Goal: Information Seeking & Learning: Learn about a topic

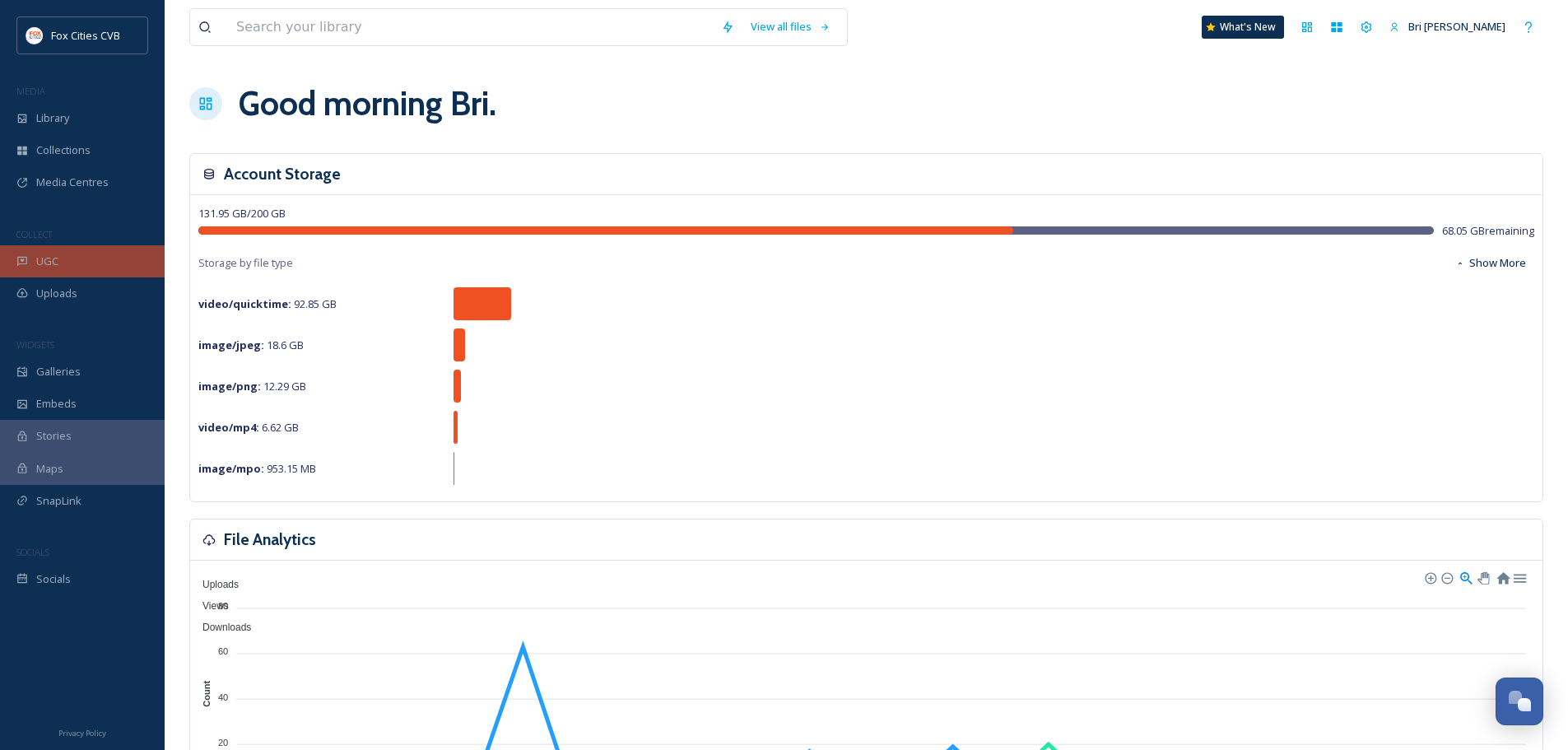
click at [59, 269] on div "UGC" at bounding box center [82, 262] width 165 height 32
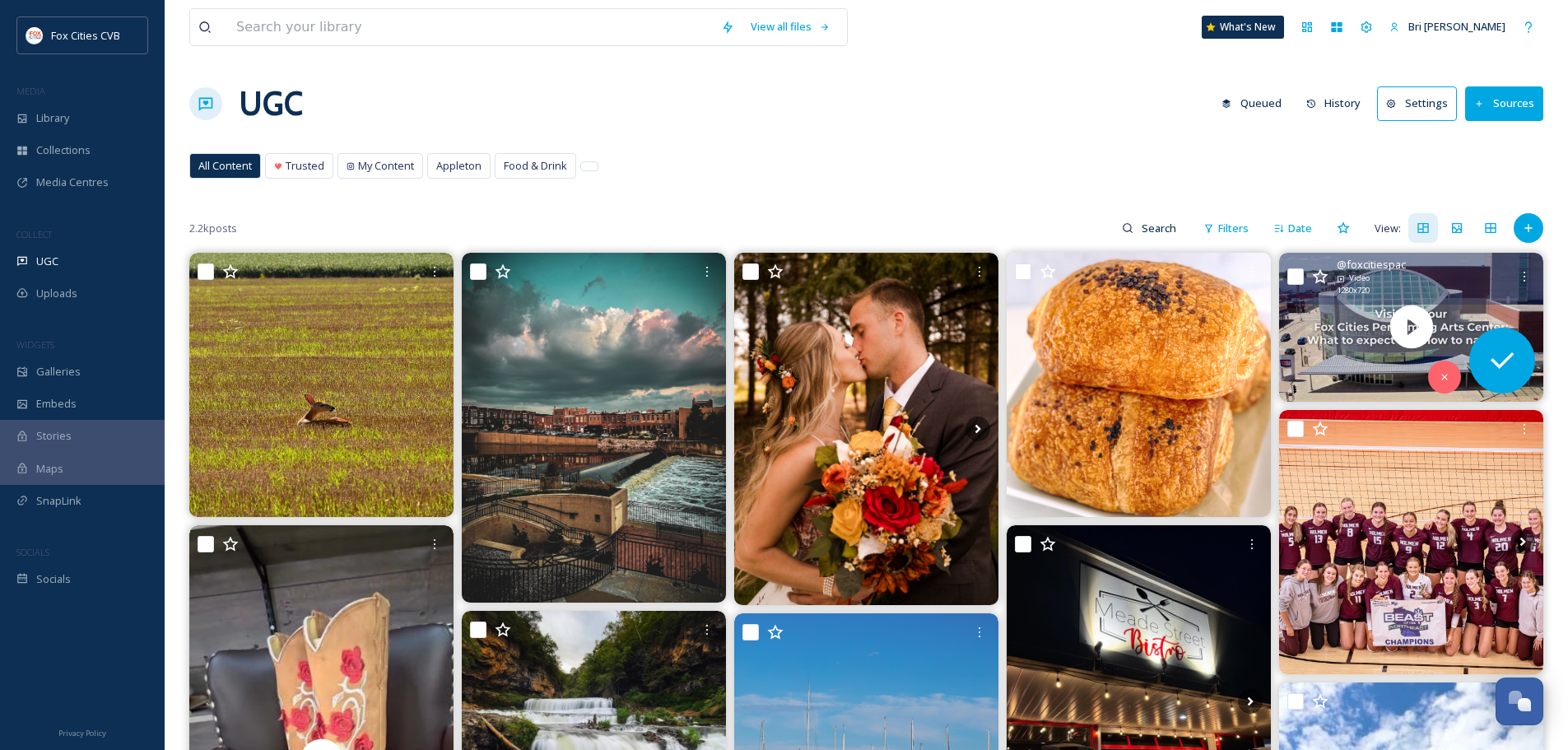
click at [1364, 298] on div "@ foxcitiespac Video 1280 x 720" at bounding box center [1412, 278] width 264 height 52
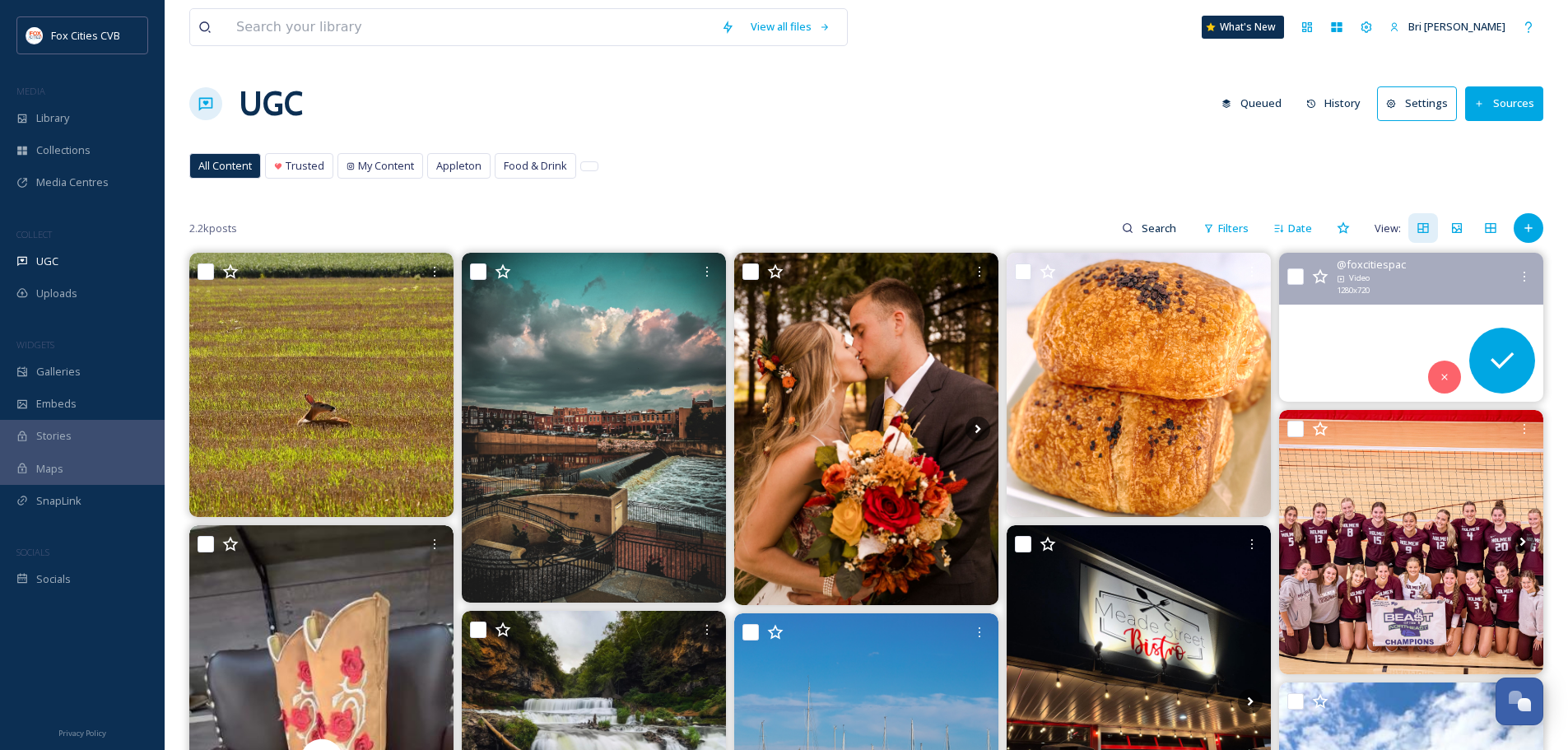
click at [1380, 314] on video "Our new sensory-inclusive video guide highlights sensory-inclusive features of …" at bounding box center [1412, 327] width 264 height 149
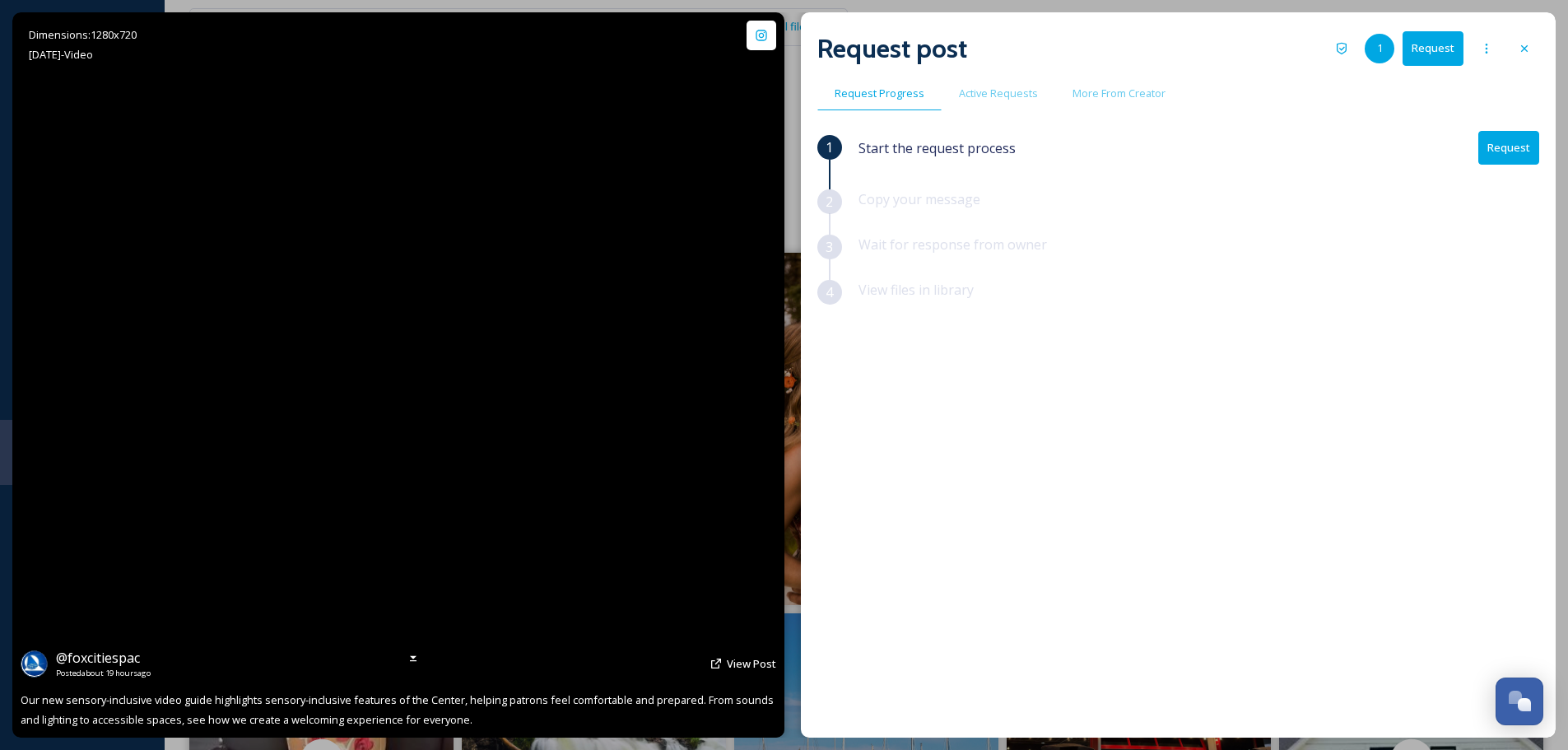
click at [724, 656] on div "@ foxcitiespac Posted about 19 hours ago View Post" at bounding box center [398, 663] width 756 height 31
click at [727, 668] on span "View Post" at bounding box center [752, 663] width 49 height 14
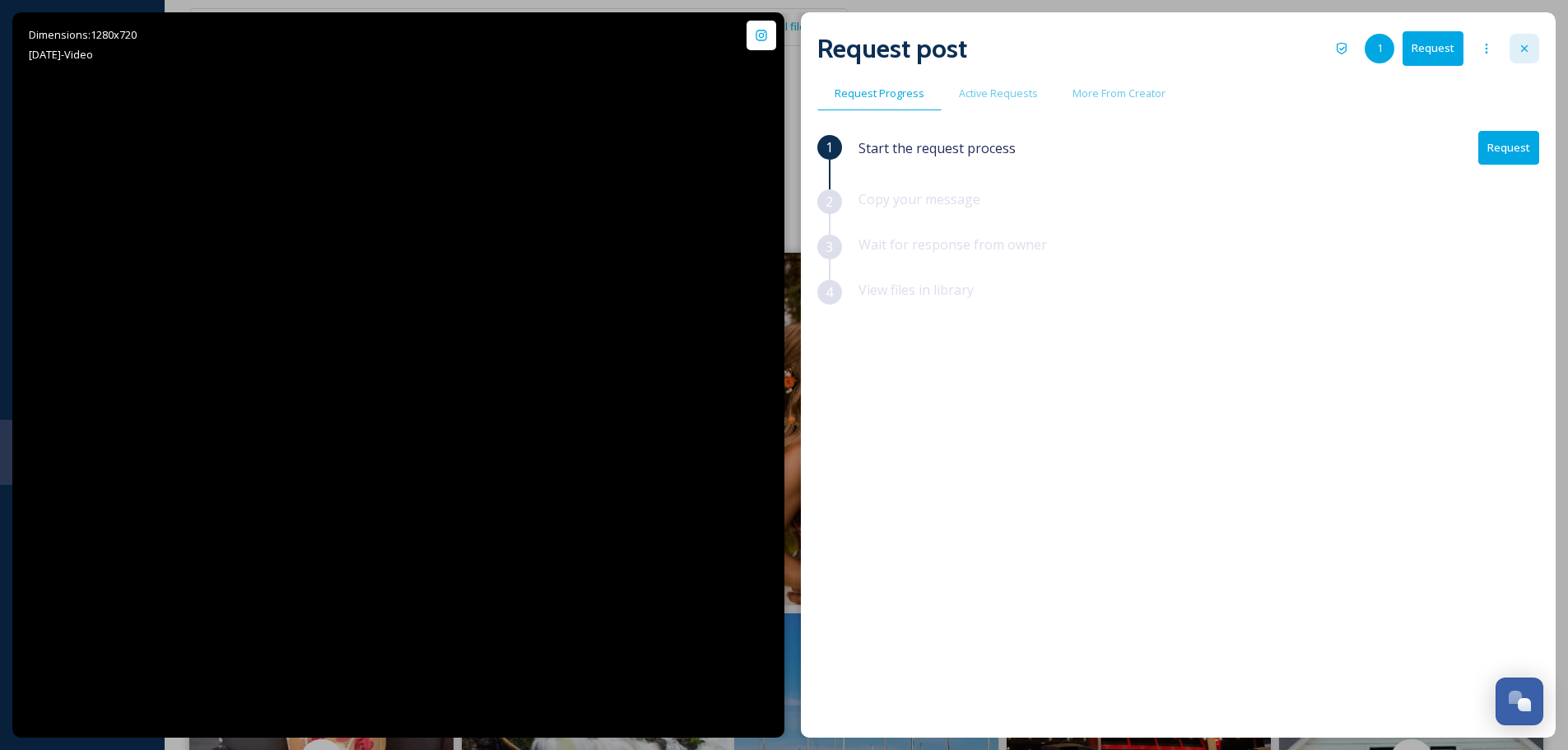
click at [1533, 45] on div at bounding box center [1525, 48] width 30 height 30
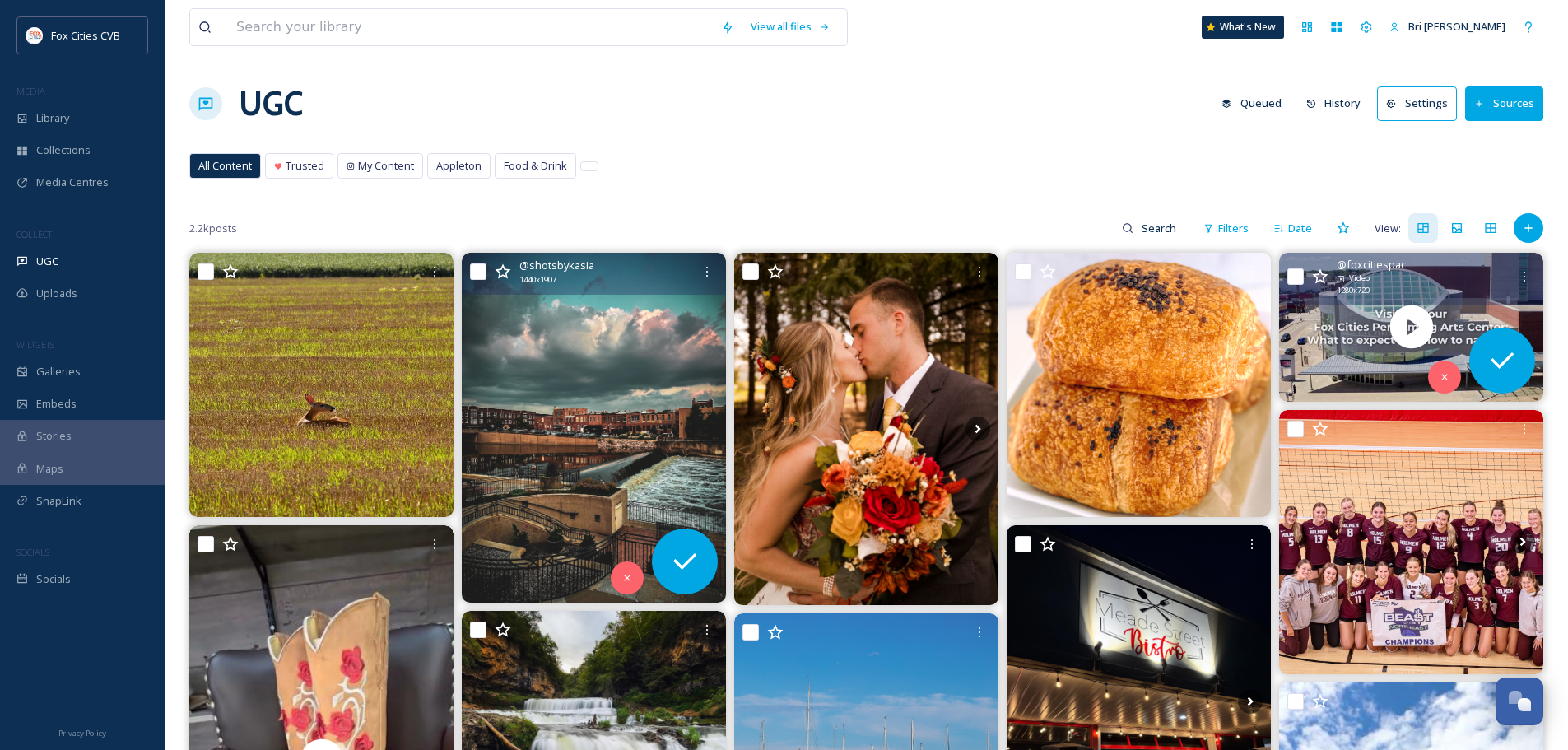
click at [680, 347] on img at bounding box center [594, 427] width 264 height 349
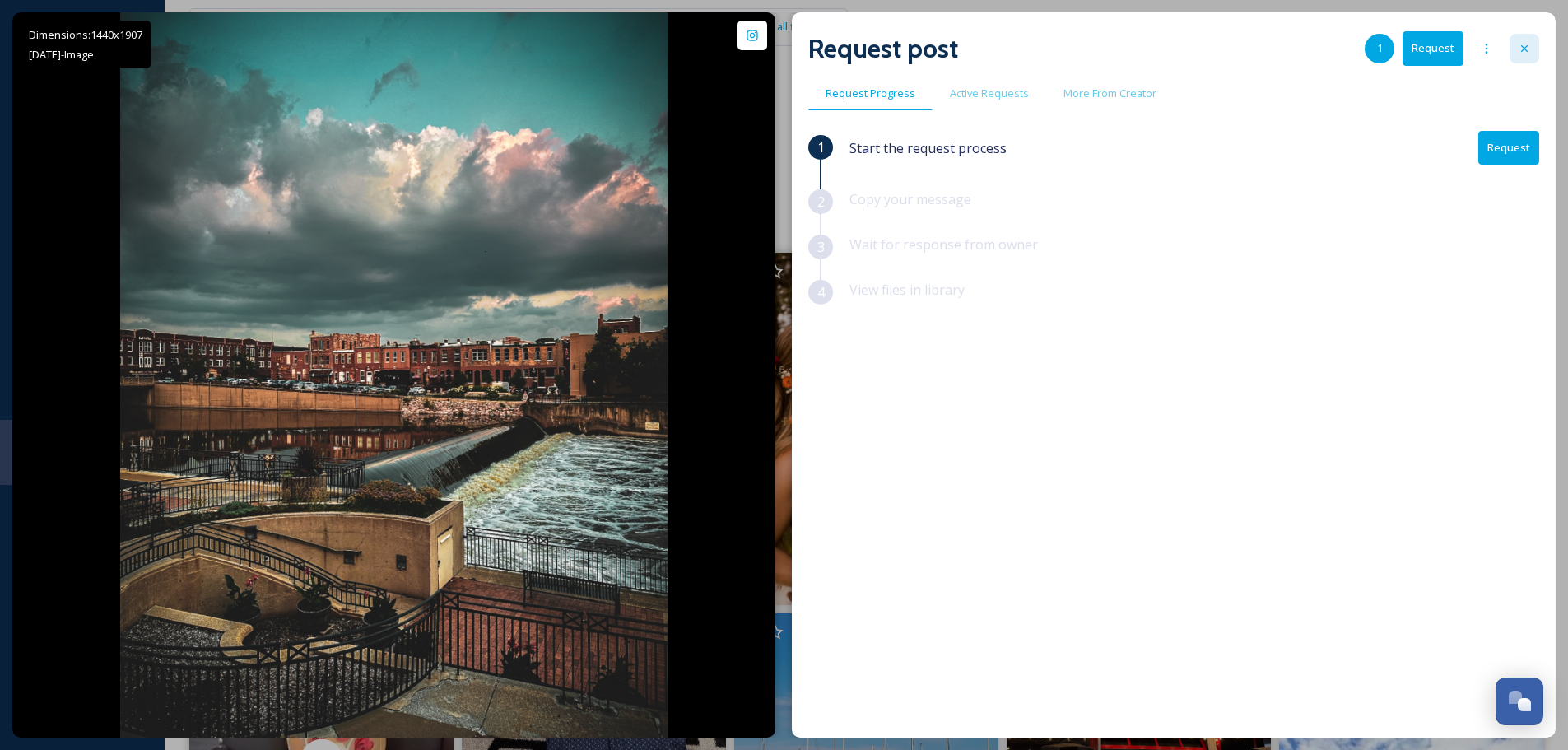
click at [1520, 45] on icon at bounding box center [1524, 48] width 13 height 13
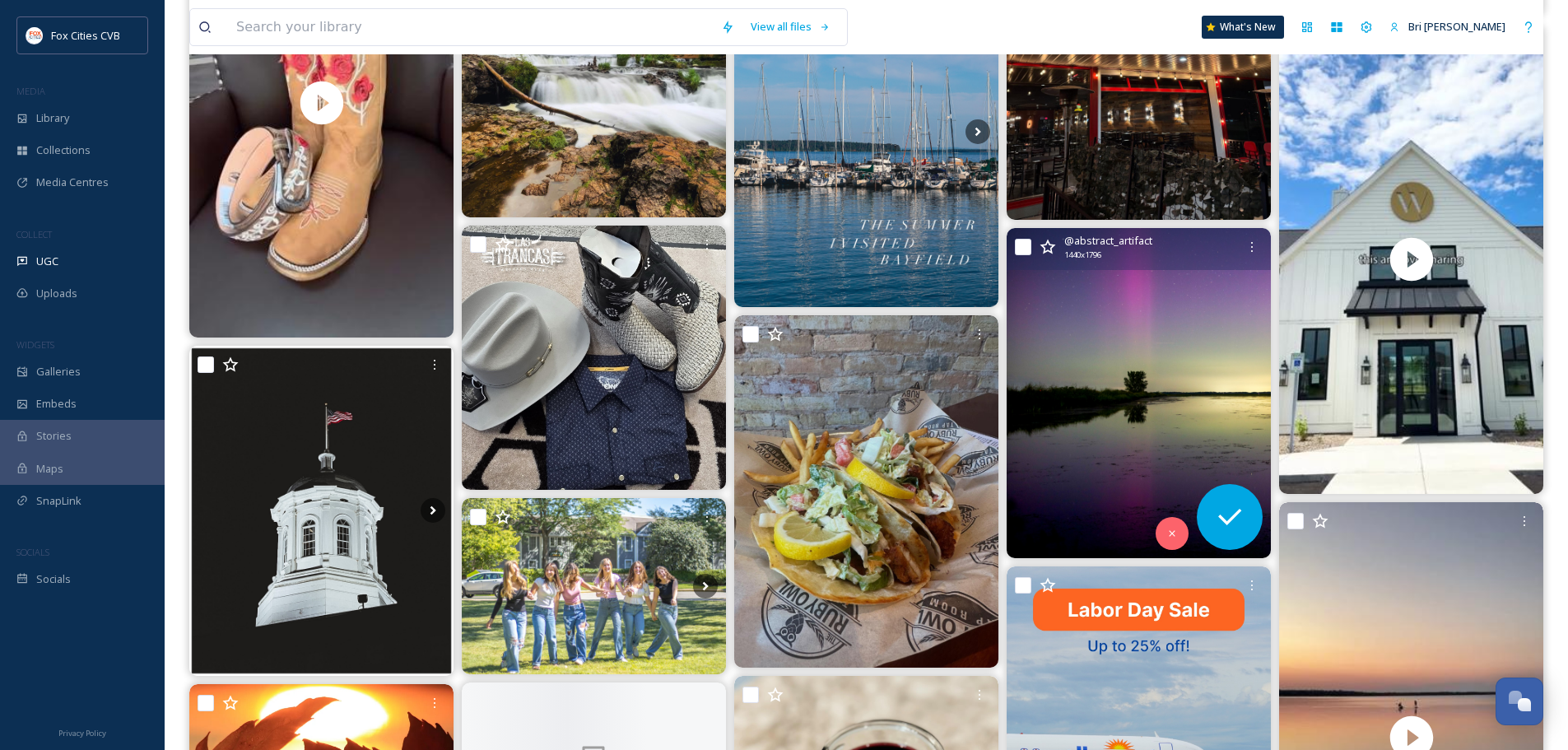
scroll to position [659, 0]
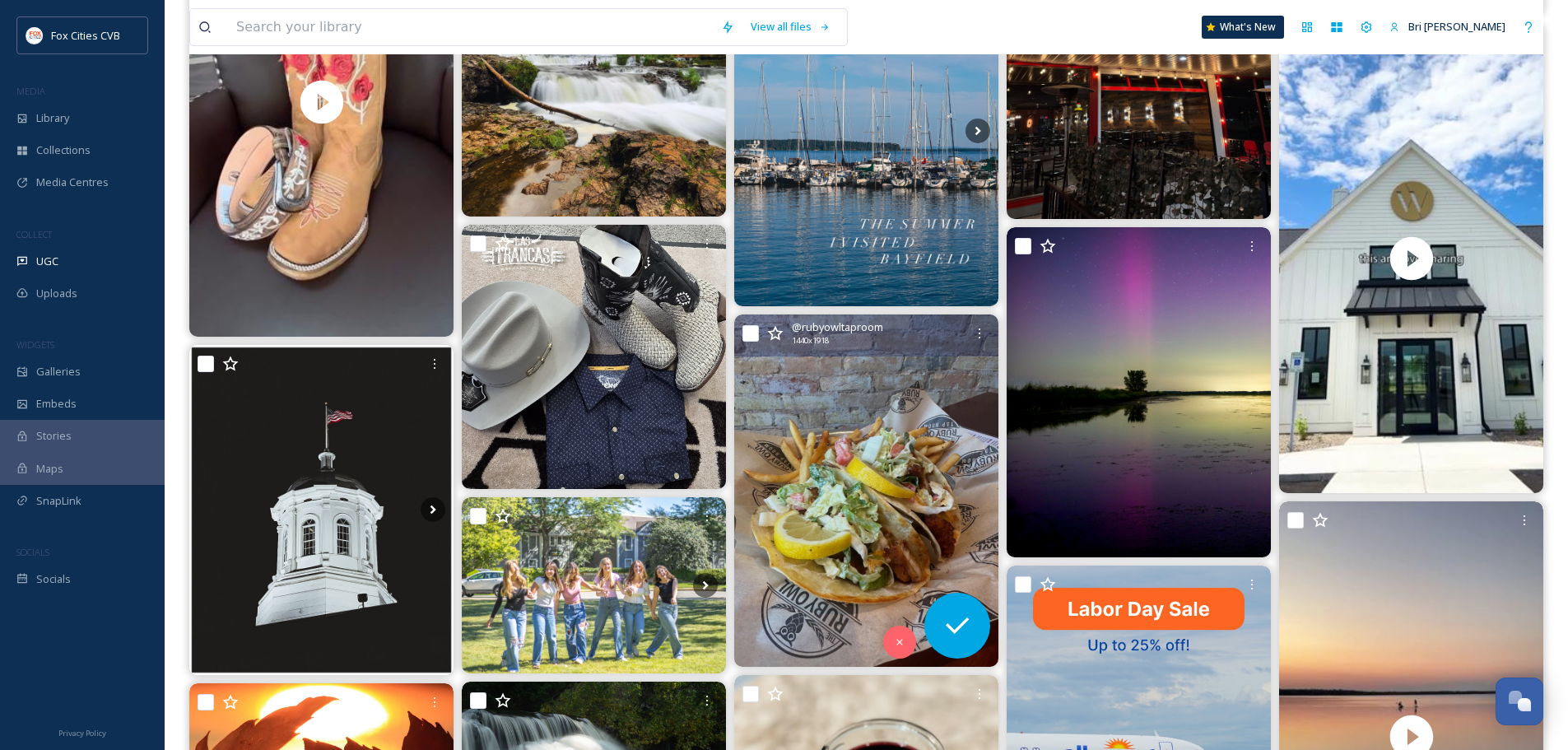
click at [900, 459] on img at bounding box center [866, 491] width 264 height 352
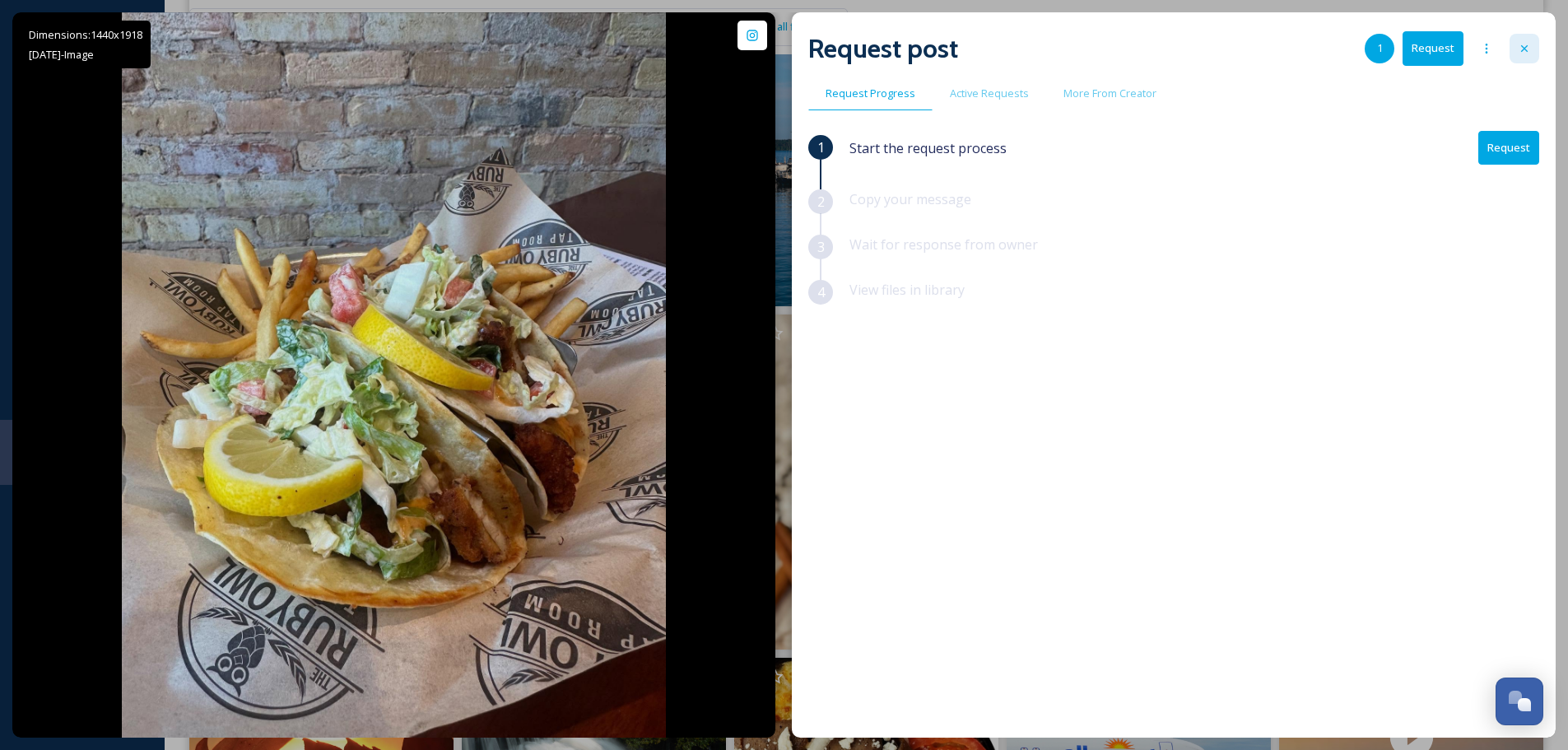
click at [1520, 50] on icon at bounding box center [1524, 48] width 13 height 13
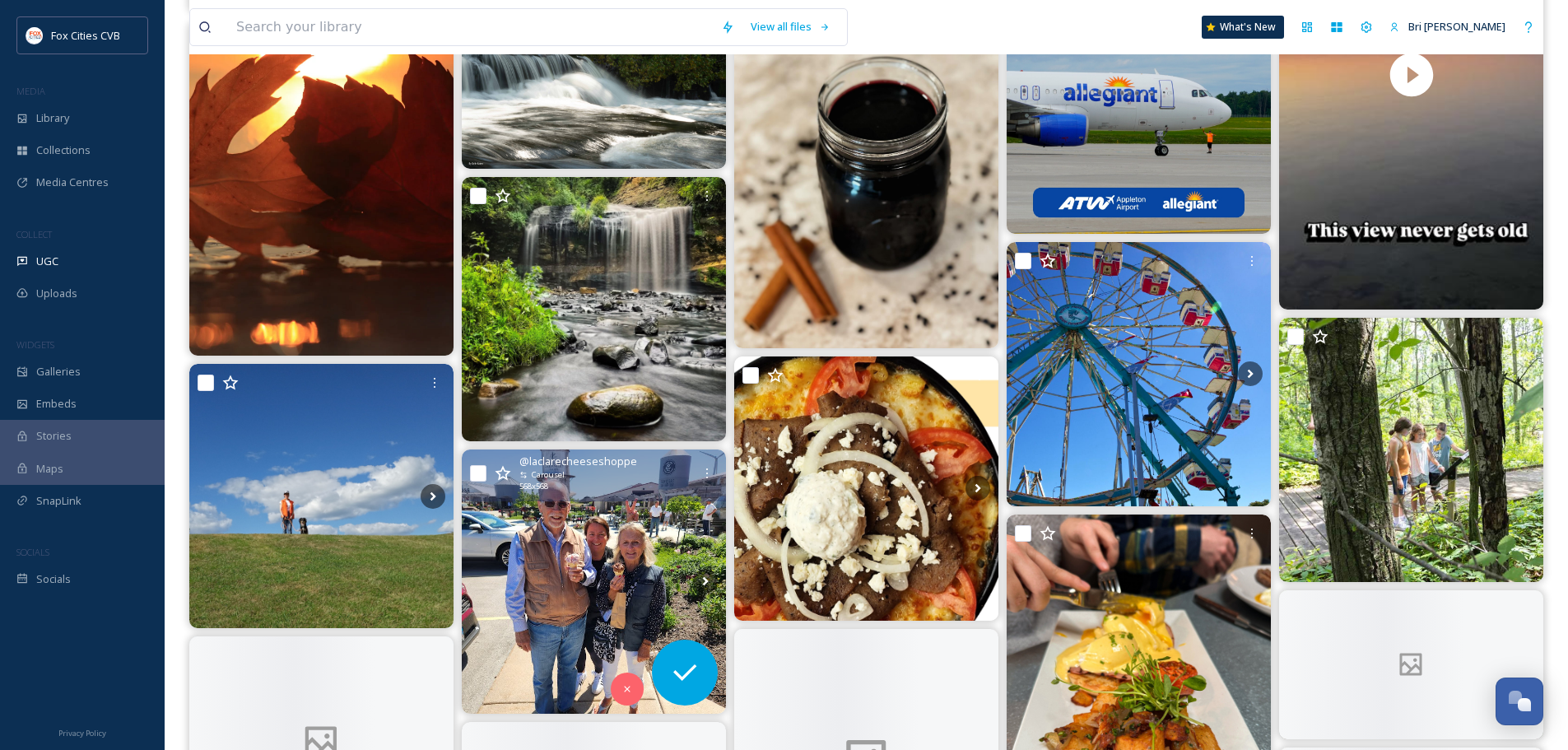
scroll to position [1400, 0]
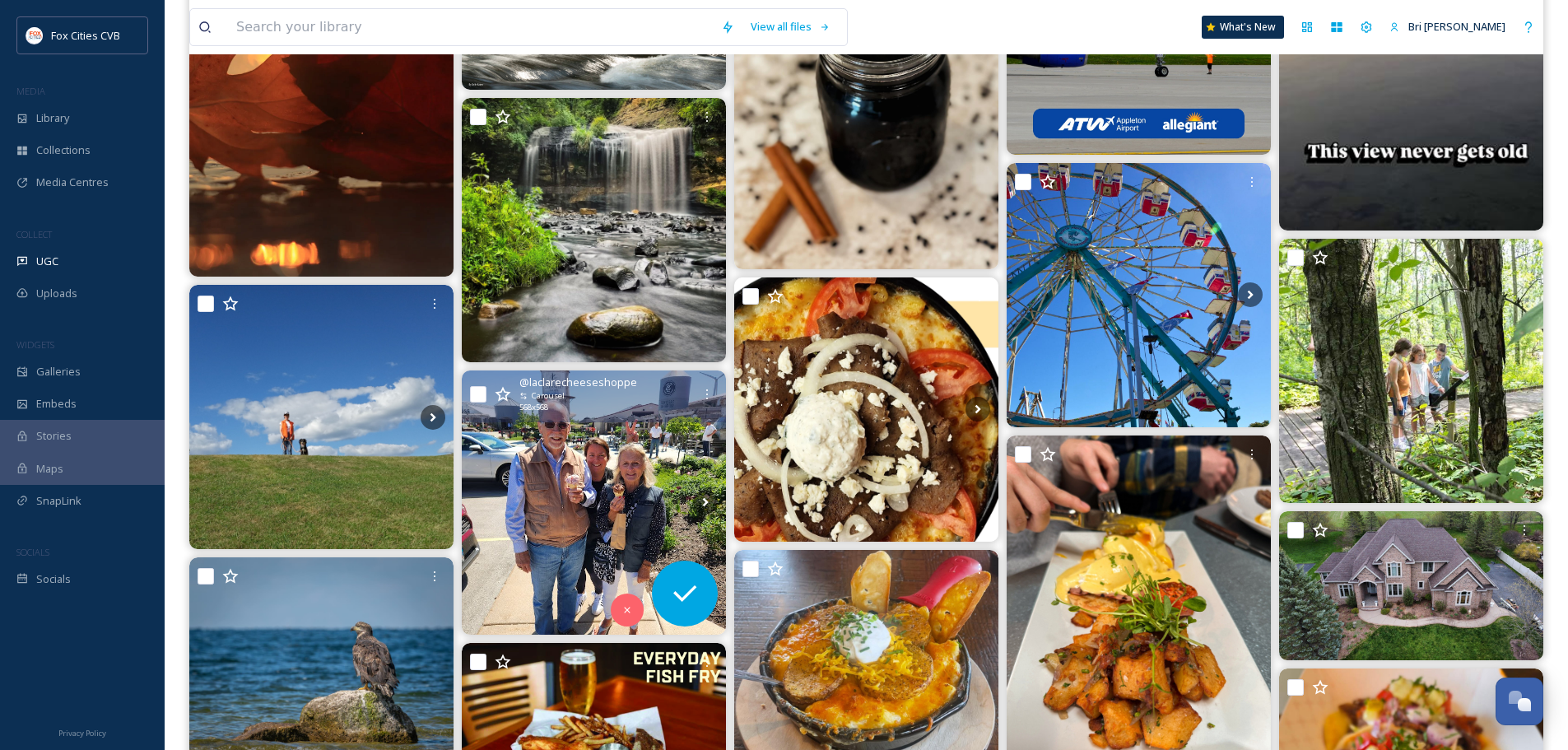
click at [579, 433] on img at bounding box center [594, 503] width 264 height 264
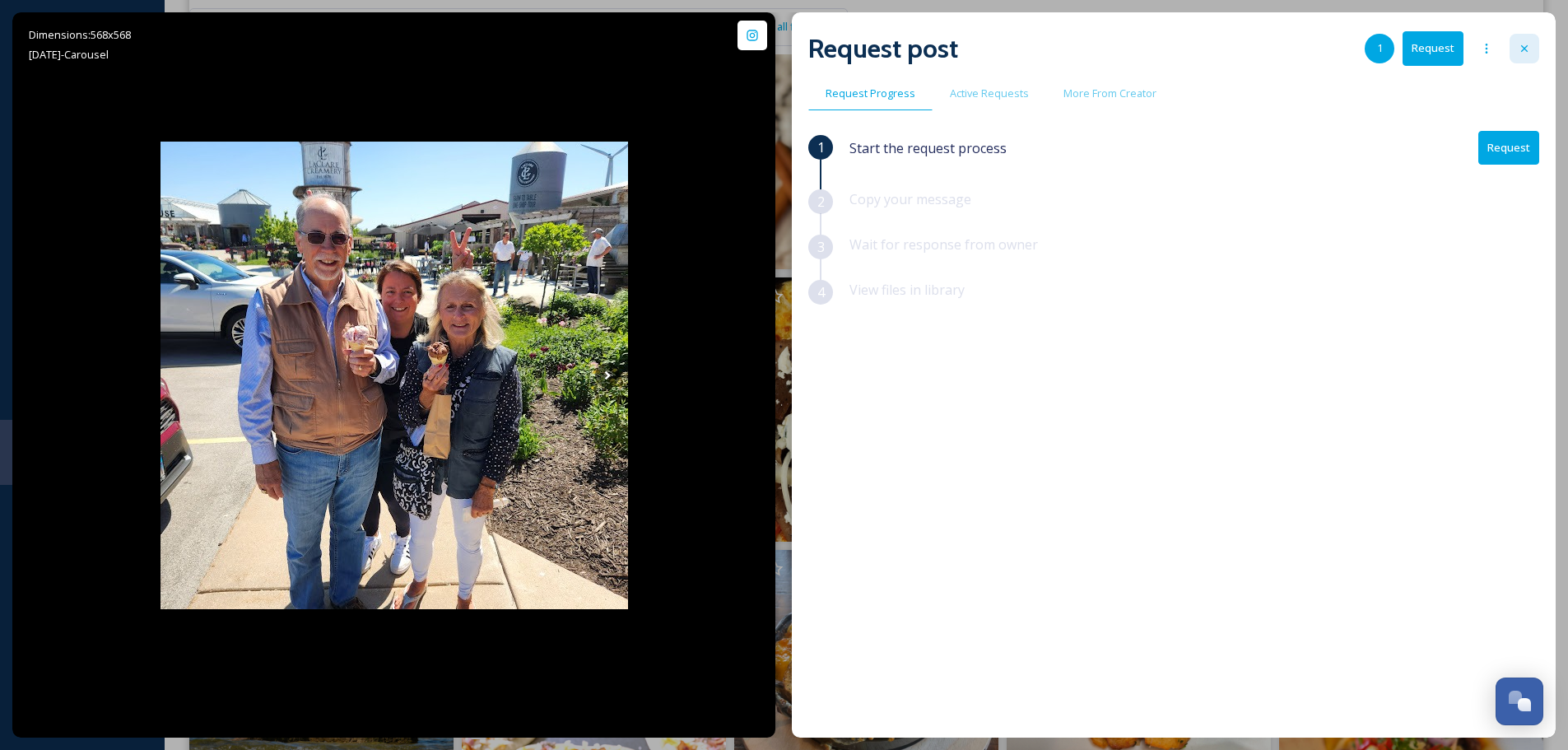
click at [1532, 57] on div at bounding box center [1525, 48] width 30 height 30
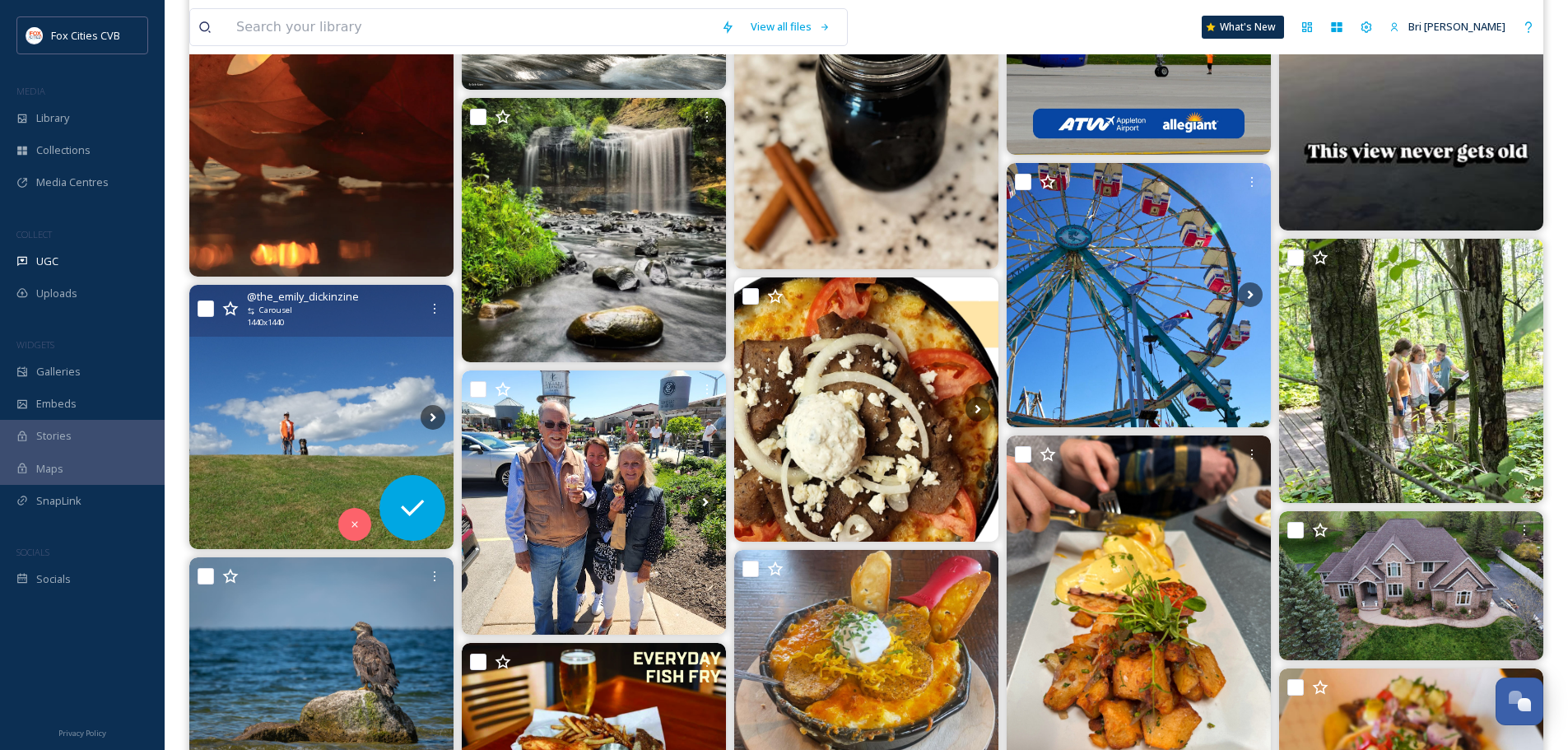
click at [258, 446] on img at bounding box center [321, 417] width 264 height 264
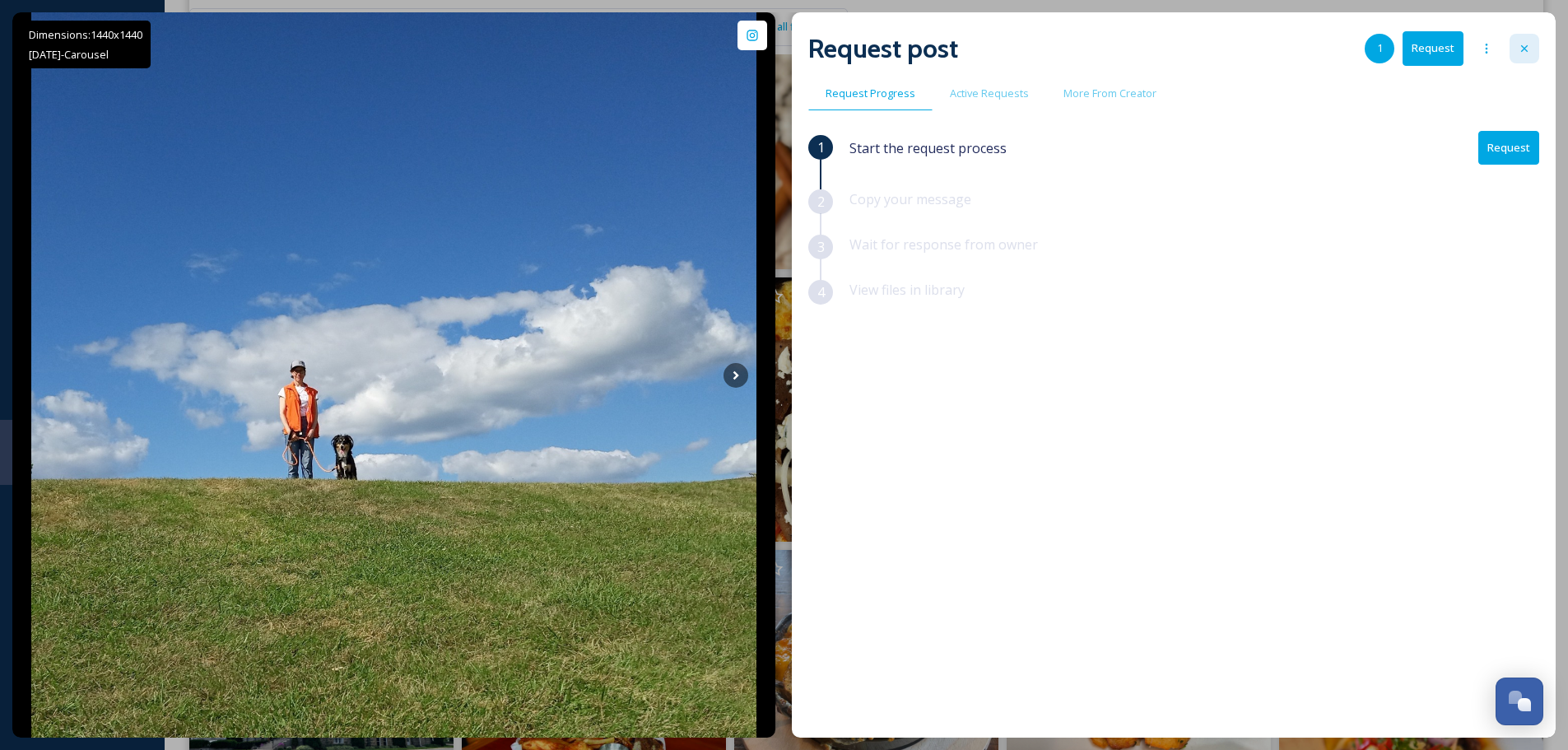
click at [1519, 48] on icon at bounding box center [1524, 48] width 13 height 13
